Goal: Task Accomplishment & Management: Manage account settings

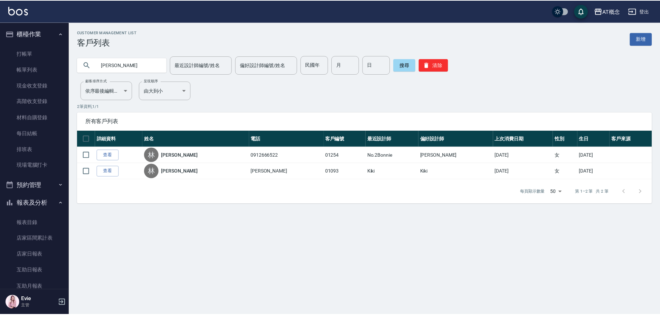
scroll to position [346, 0]
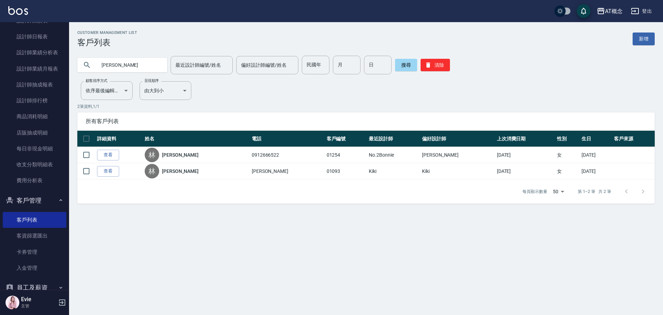
drag, startPoint x: 140, startPoint y: 61, endPoint x: 0, endPoint y: 62, distance: 140.0
click at [3, 61] on div "AT概念 登出 櫃檯作業 打帳單 帳單列表 現金收支登錄 高階收支登錄 材料自購登錄 每日結帳 排班表 現場電腦打卡 預約管理 預約管理 單日預約紀錄 單週預…" at bounding box center [331, 157] width 663 height 315
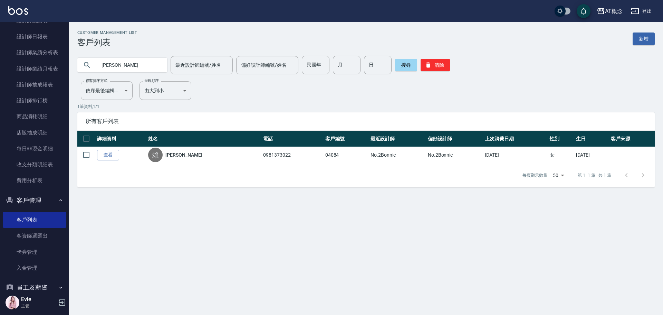
type input "梅"
drag, startPoint x: 120, startPoint y: 66, endPoint x: 52, endPoint y: 83, distance: 70.2
click at [56, 81] on div "AT概念 登出 櫃檯作業 打帳單 帳單列表 現金收支登錄 高階收支登錄 材料自購登錄 每日結帳 排班表 現場電腦打卡 預約管理 預約管理 單日預約紀錄 單週預…" at bounding box center [331, 157] width 663 height 315
type input "03532"
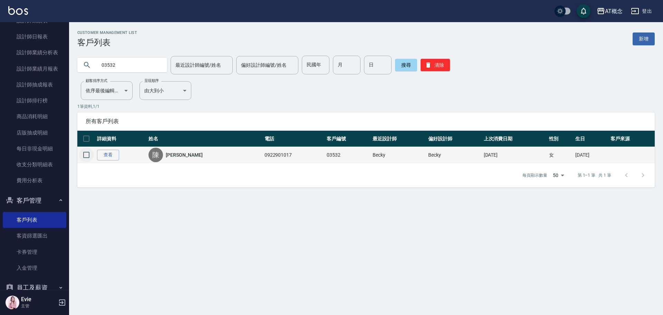
click at [84, 154] on input "checkbox" at bounding box center [86, 155] width 15 height 15
checkbox input "true"
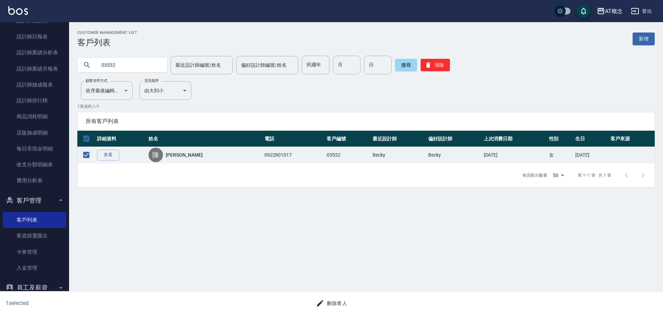
click at [344, 301] on button "刪除客人" at bounding box center [331, 303] width 37 height 13
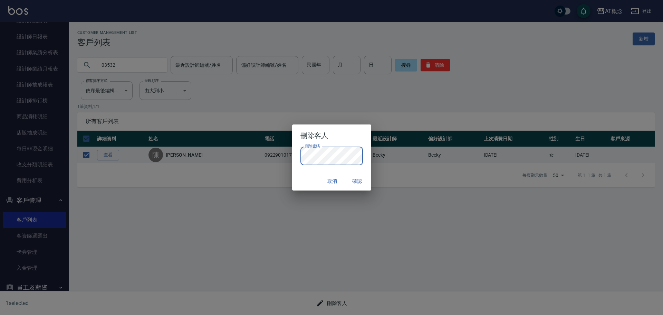
click at [356, 180] on button "確認" at bounding box center [358, 181] width 22 height 13
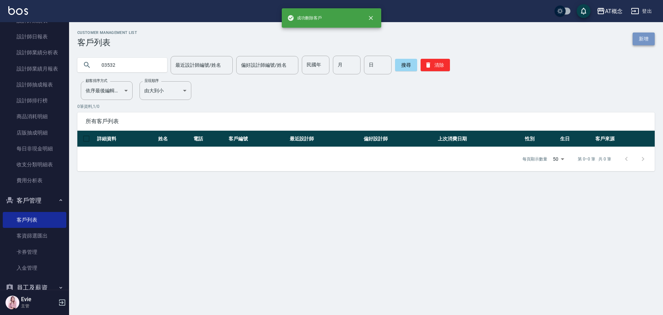
click at [644, 41] on link "新增" at bounding box center [644, 38] width 22 height 13
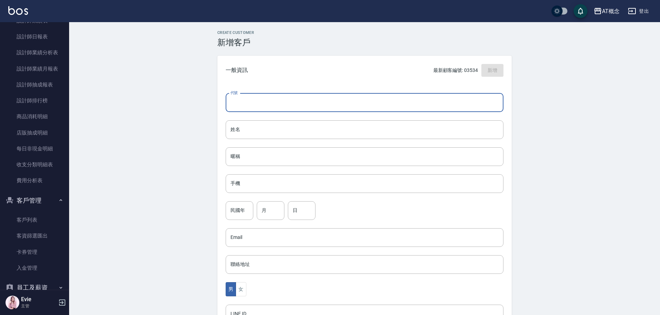
click at [387, 101] on input "代號" at bounding box center [365, 102] width 278 height 19
type input "03532"
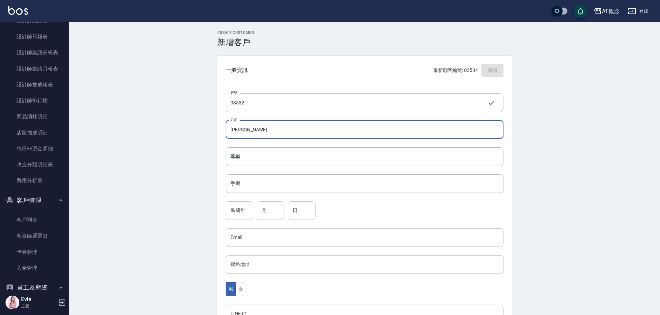
type input "何憶雯"
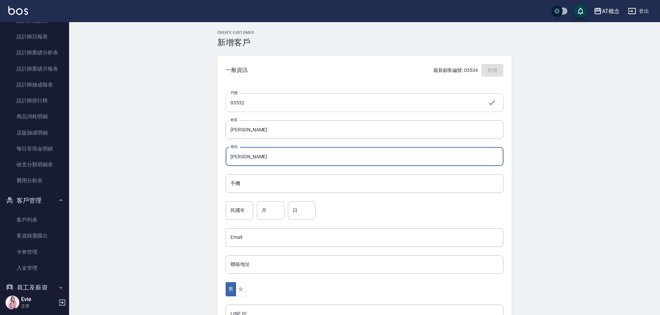
type input "憶雯"
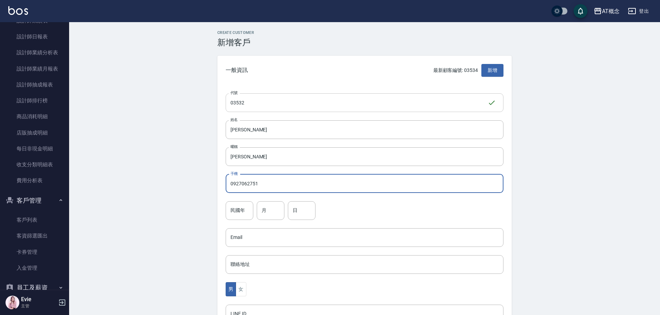
type input "0927062751"
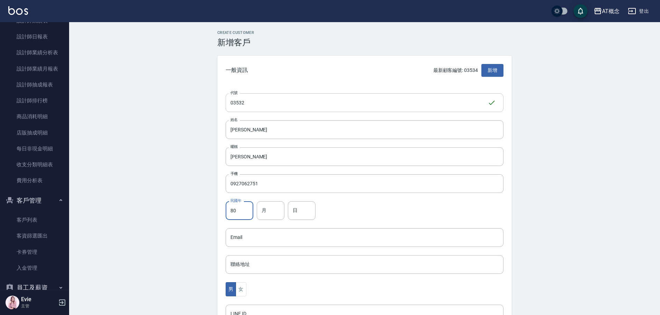
type input "80"
type input "10"
type input "24"
click at [240, 290] on button "女" at bounding box center [241, 289] width 10 height 14
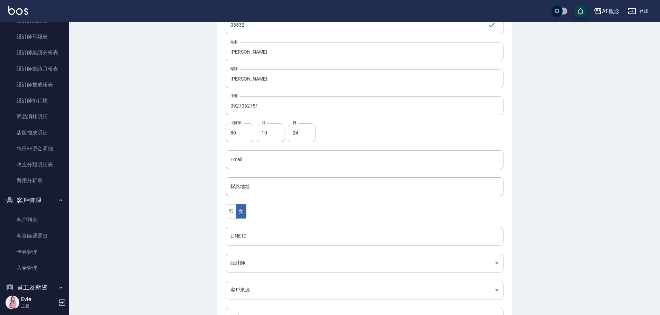
scroll to position [135, 0]
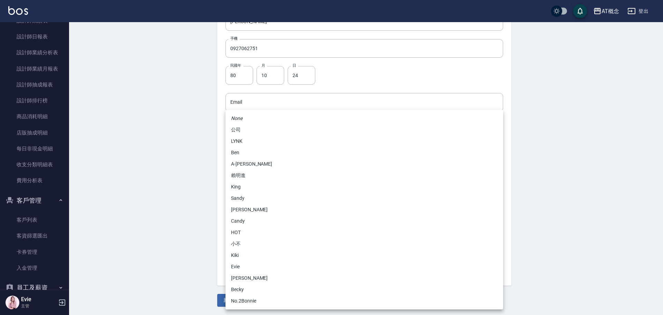
click at [256, 207] on body "AT概念 登出 櫃檯作業 打帳單 帳單列表 現金收支登錄 高階收支登錄 材料自購登錄 每日結帳 排班表 現場電腦打卡 預約管理 預約管理 單日預約紀錄 單週預…" at bounding box center [331, 90] width 663 height 450
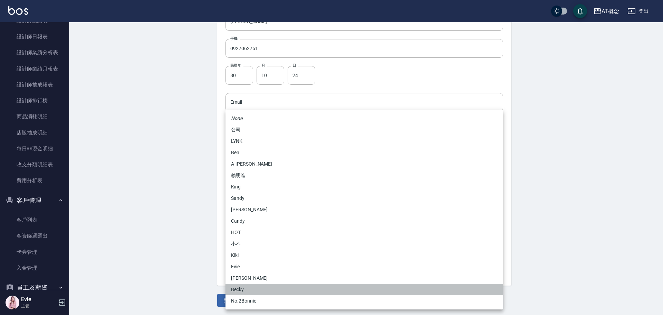
click at [235, 289] on li "Becky" at bounding box center [365, 289] width 278 height 11
type input "cba30a16-5009-42c6-9a58-f7249137d387"
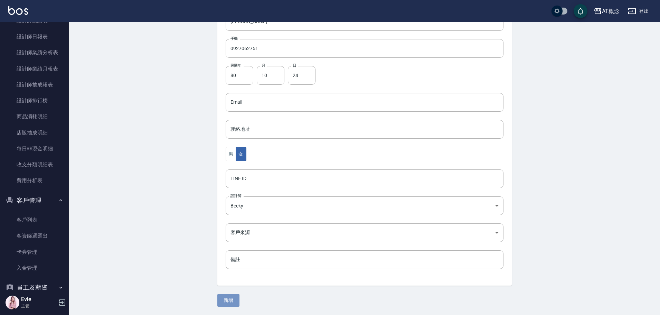
click at [227, 302] on button "新增" at bounding box center [228, 300] width 22 height 13
click at [232, 299] on button "新增" at bounding box center [228, 300] width 22 height 13
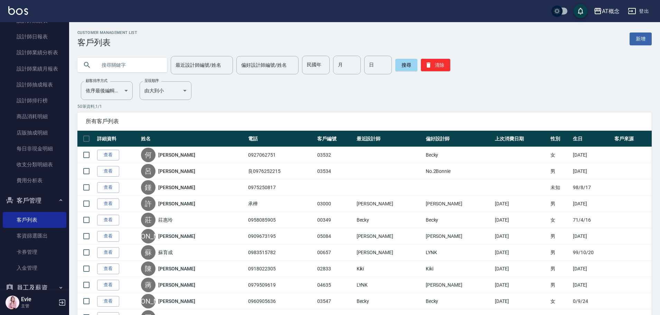
drag, startPoint x: 100, startPoint y: 64, endPoint x: 98, endPoint y: 73, distance: 9.8
click at [96, 67] on div at bounding box center [122, 65] width 90 height 15
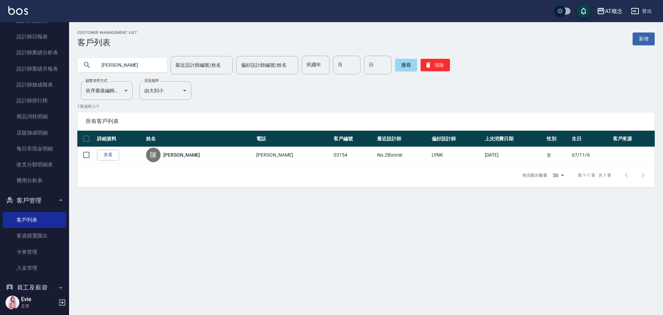
drag, startPoint x: 133, startPoint y: 66, endPoint x: 0, endPoint y: 67, distance: 132.7
click at [0, 67] on div "AT概念 登出 櫃檯作業 打帳單 帳單列表 現金收支登錄 高階收支登錄 材料自購登錄 每日結帳 排班表 現場電腦打卡 預約管理 預約管理 單日預約紀錄 單週預…" at bounding box center [331, 157] width 663 height 315
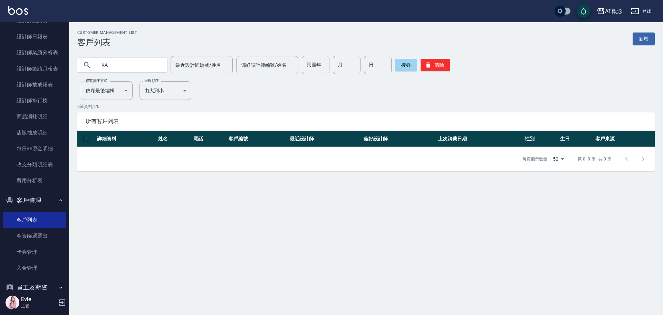
type input "K"
type input "黃心一"
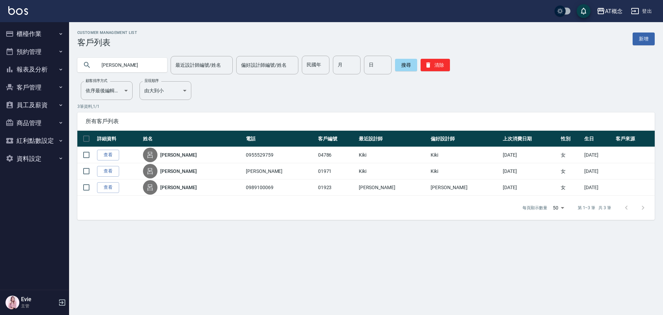
drag, startPoint x: 142, startPoint y: 69, endPoint x: 60, endPoint y: 72, distance: 82.0
click at [59, 73] on div "AT概念 登出 櫃檯作業 打帳單 帳單列表 現金收支登錄 高階收支登錄 材料自購登錄 每日結帳 排班表 現場電腦打卡 預約管理 預約管理 單日預約紀錄 單週預…" at bounding box center [331, 157] width 663 height 315
type input "0927062751"
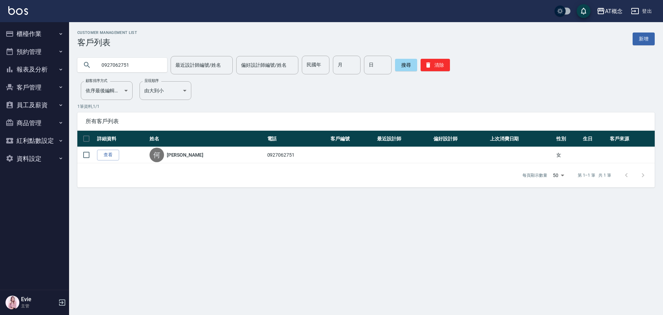
drag, startPoint x: 85, startPoint y: 153, endPoint x: 131, endPoint y: 174, distance: 50.2
click at [86, 153] on input "checkbox" at bounding box center [86, 155] width 15 height 15
checkbox input "true"
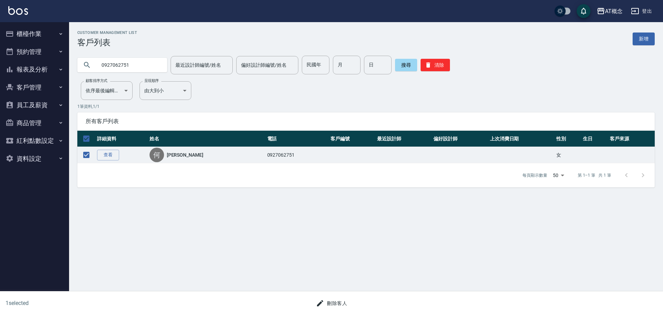
click at [336, 304] on button "刪除客人" at bounding box center [331, 303] width 37 height 13
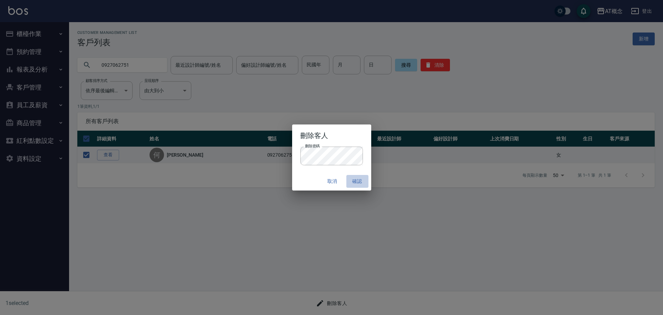
drag, startPoint x: 356, startPoint y: 180, endPoint x: 351, endPoint y: 178, distance: 5.1
click at [356, 180] on button "確認" at bounding box center [358, 181] width 22 height 13
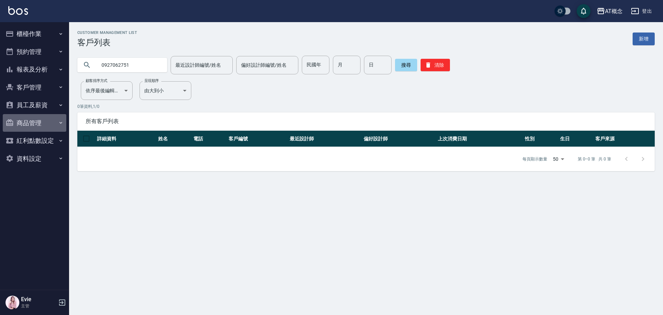
drag, startPoint x: 35, startPoint y: 123, endPoint x: 28, endPoint y: 175, distance: 52.4
click at [36, 123] on button "商品管理" at bounding box center [35, 123] width 64 height 18
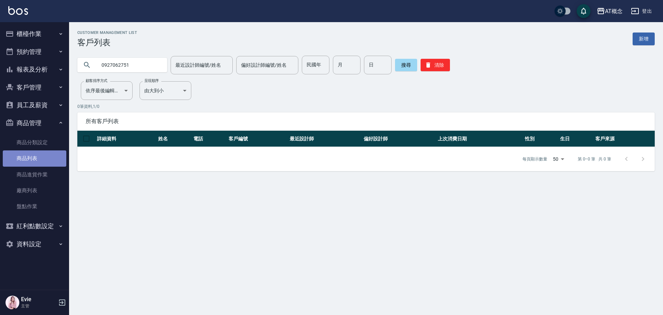
click at [38, 152] on link "商品列表" at bounding box center [35, 158] width 64 height 16
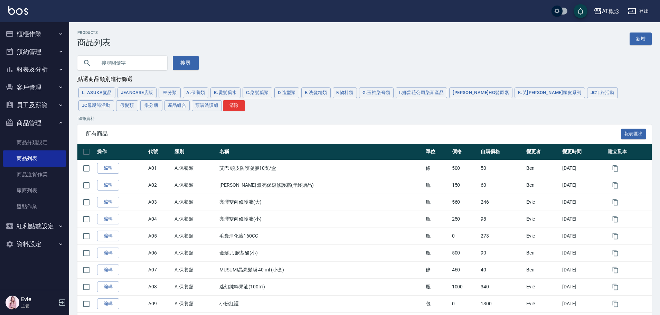
click at [135, 65] on input "text" at bounding box center [129, 63] width 65 height 19
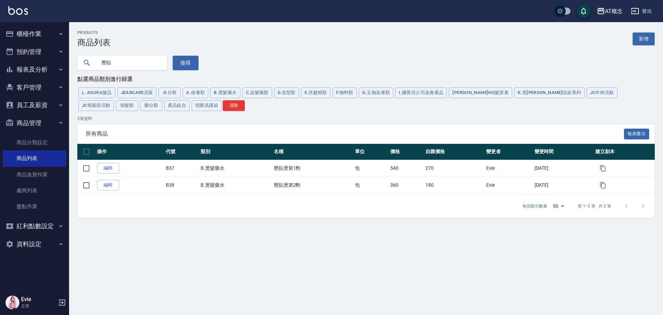
type input "壓"
type input "分"
type input "芬"
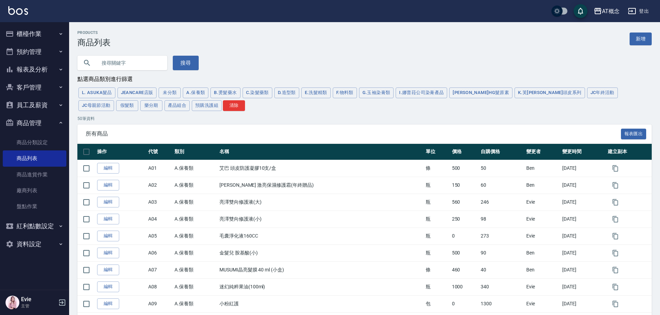
type input "a"
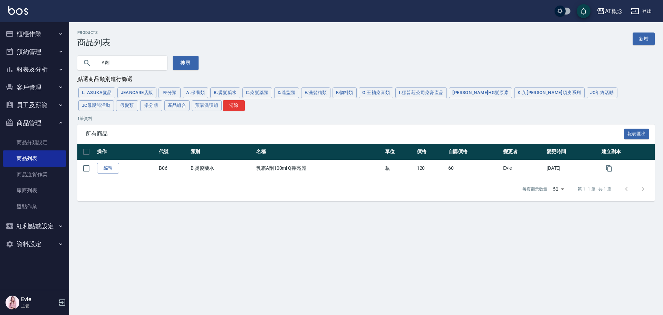
type input "A"
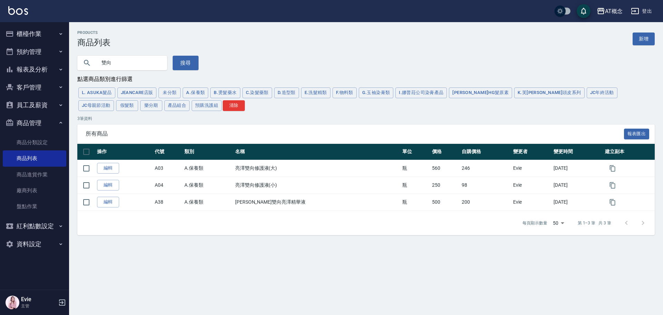
type input "雙"
type input "D-NA"
